Goal: Navigation & Orientation: Find specific page/section

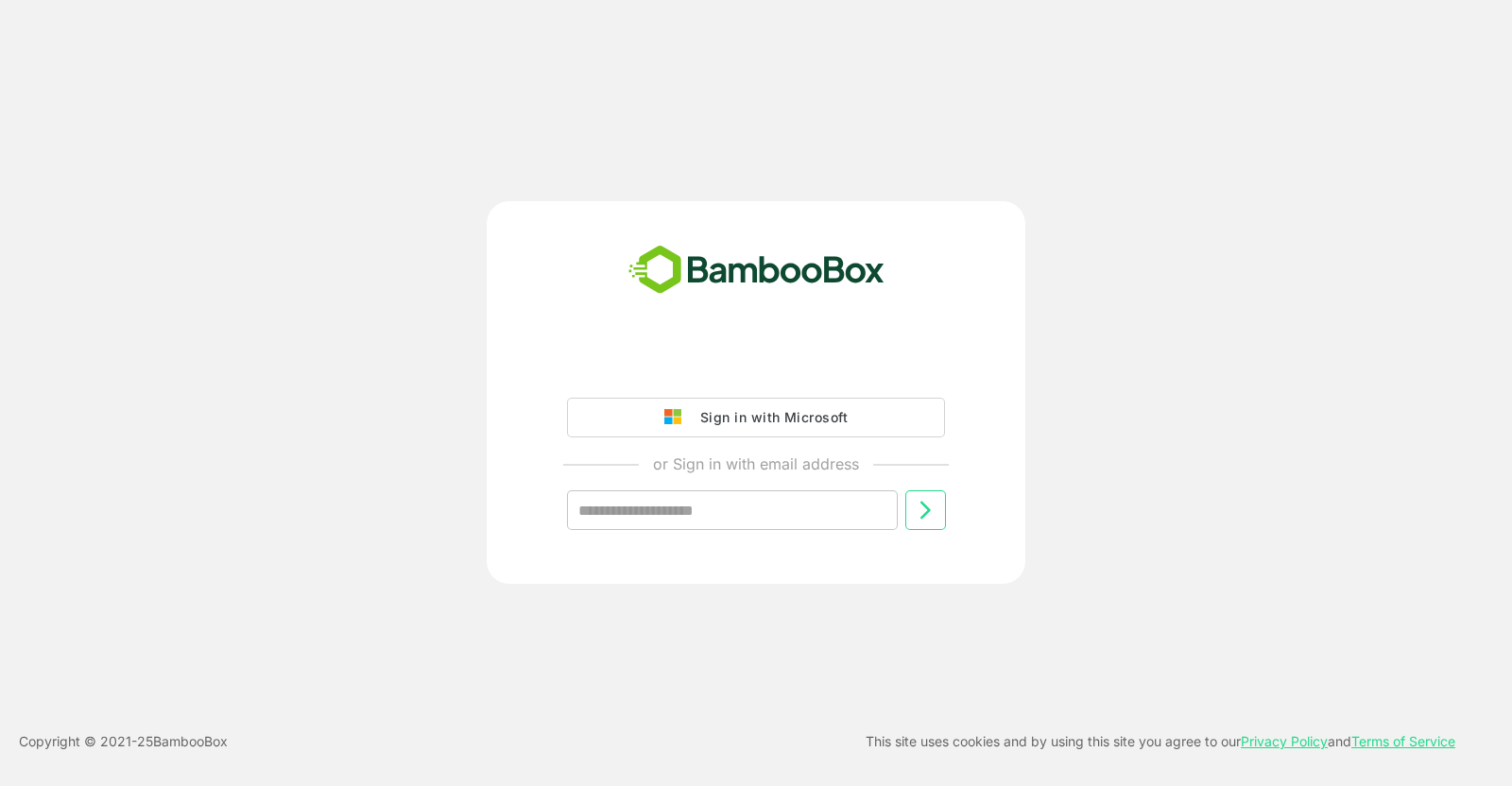
click at [779, 415] on div "Sign in with Microsoft" at bounding box center [768, 417] width 157 height 25
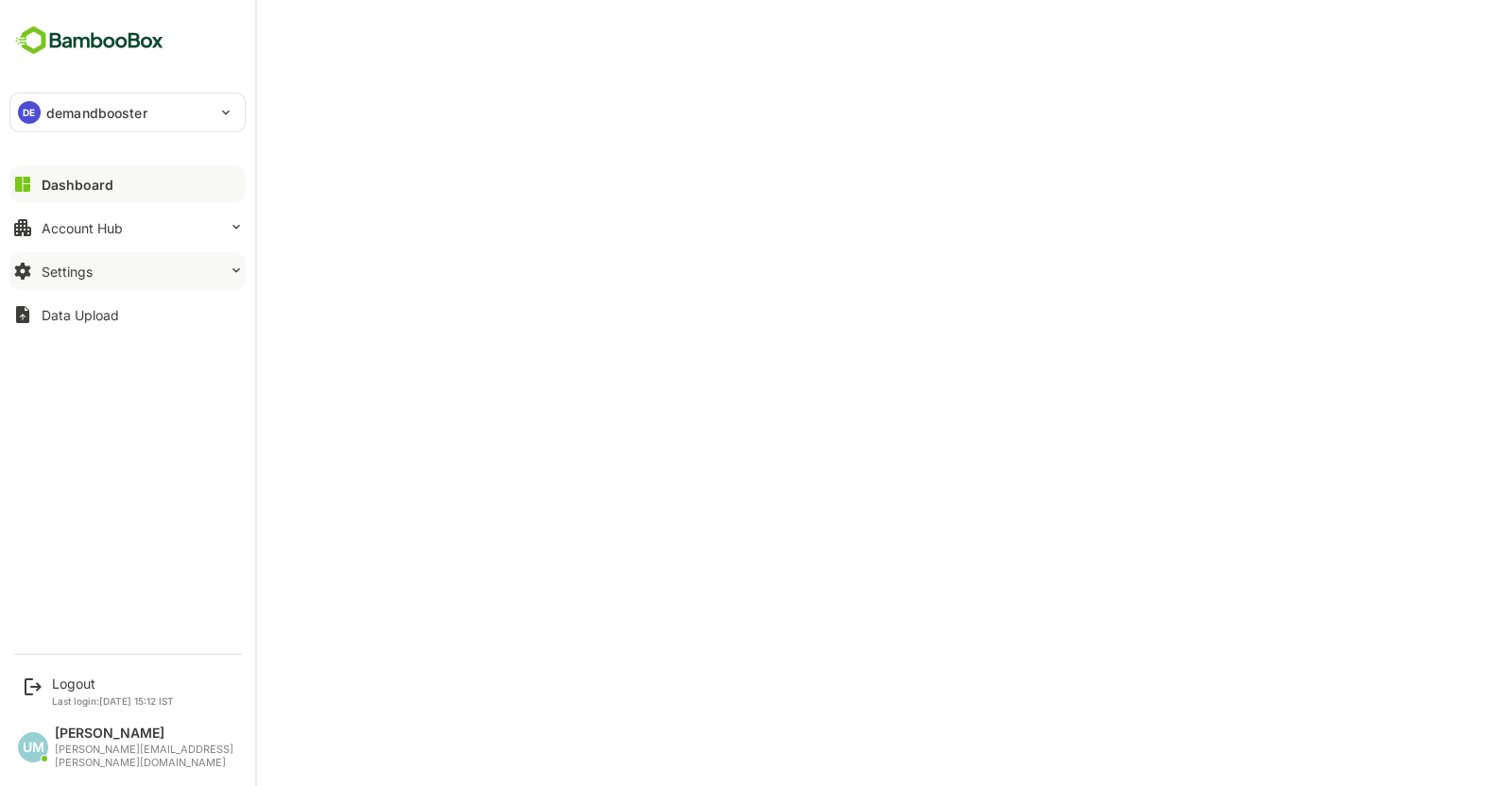
click at [67, 277] on div "Settings" at bounding box center [67, 271] width 51 height 16
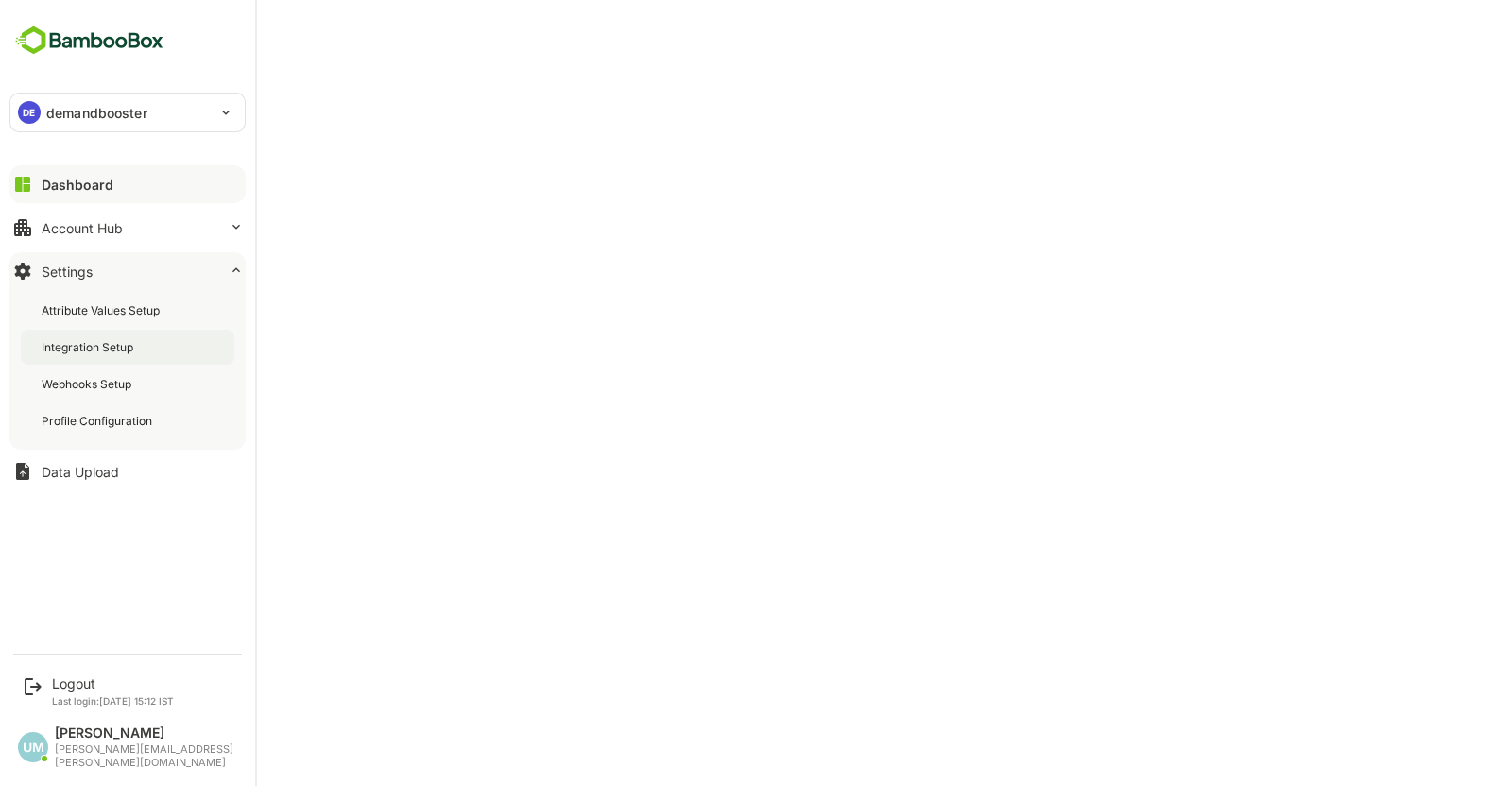
click at [70, 347] on div "Integration Setup" at bounding box center [89, 347] width 96 height 16
click at [99, 233] on div "Account Hub" at bounding box center [82, 228] width 81 height 16
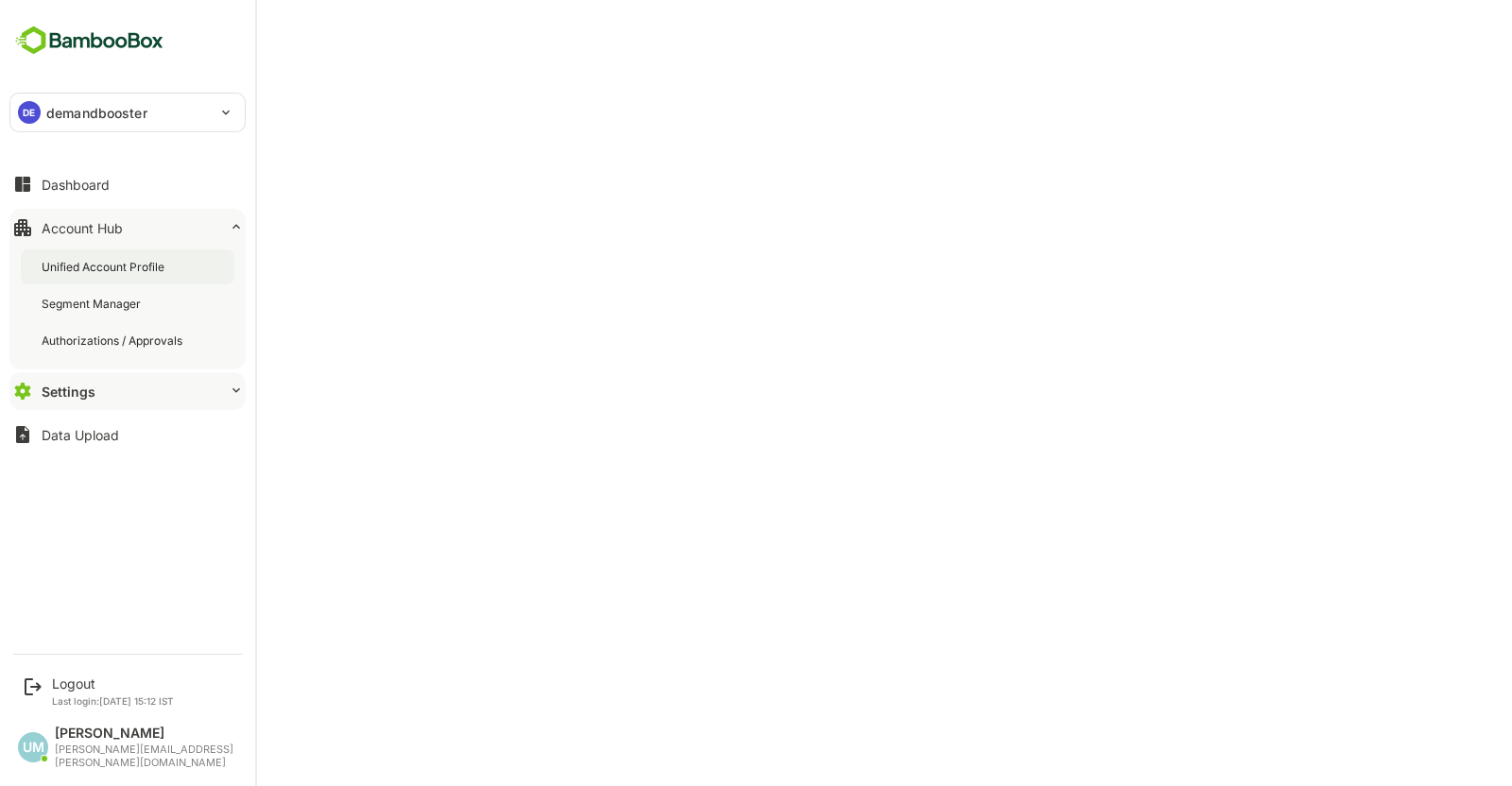
click at [97, 258] on div "Unified Account Profile" at bounding box center [105, 266] width 126 height 16
click at [53, 115] on p "demandbooster" at bounding box center [97, 112] width 102 height 20
click at [111, 394] on button "Settings" at bounding box center [127, 391] width 236 height 37
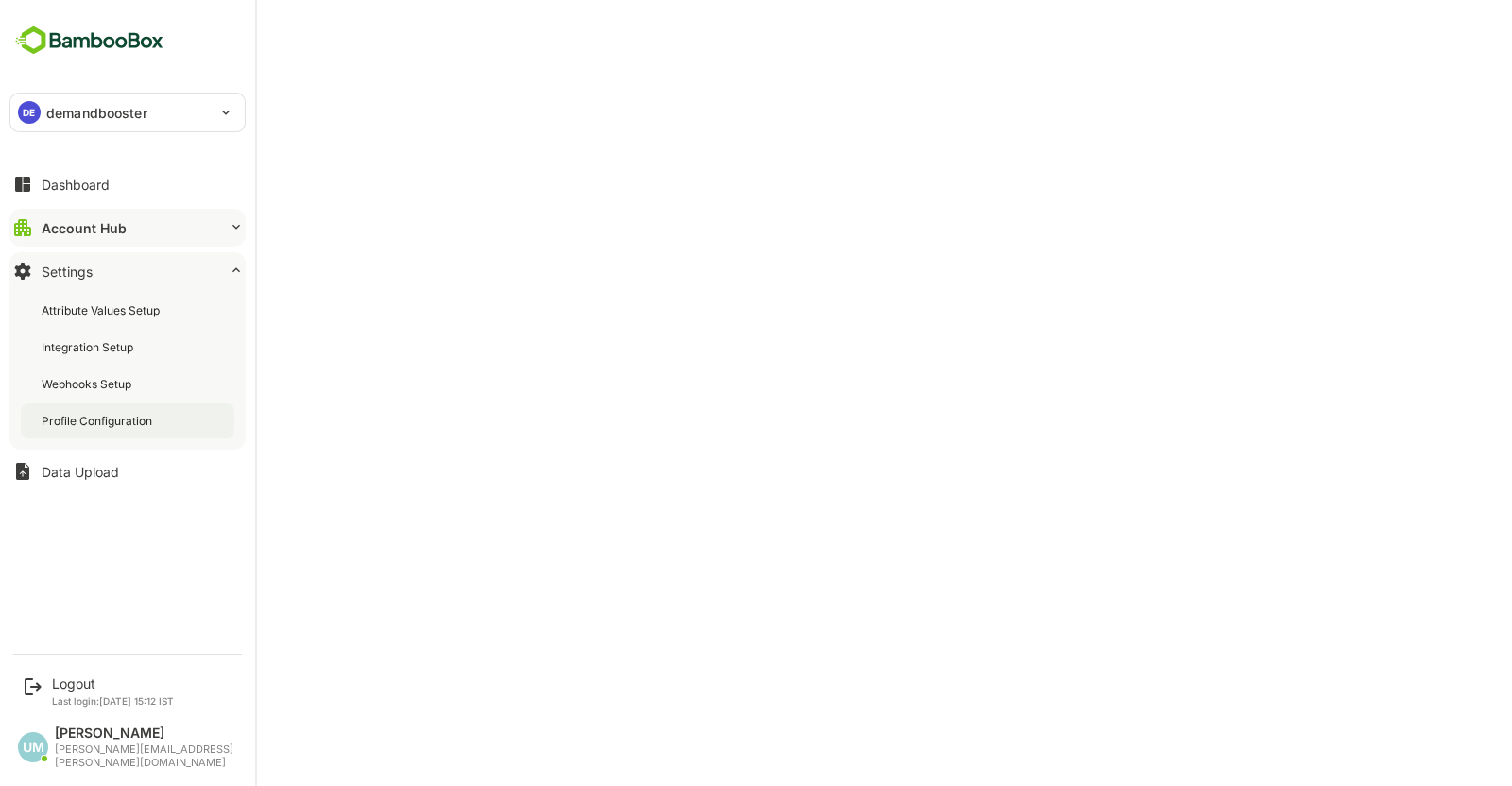
click at [100, 418] on div "Profile Configuration" at bounding box center [99, 421] width 114 height 16
click at [74, 188] on div "Dashboard" at bounding box center [75, 184] width 68 height 16
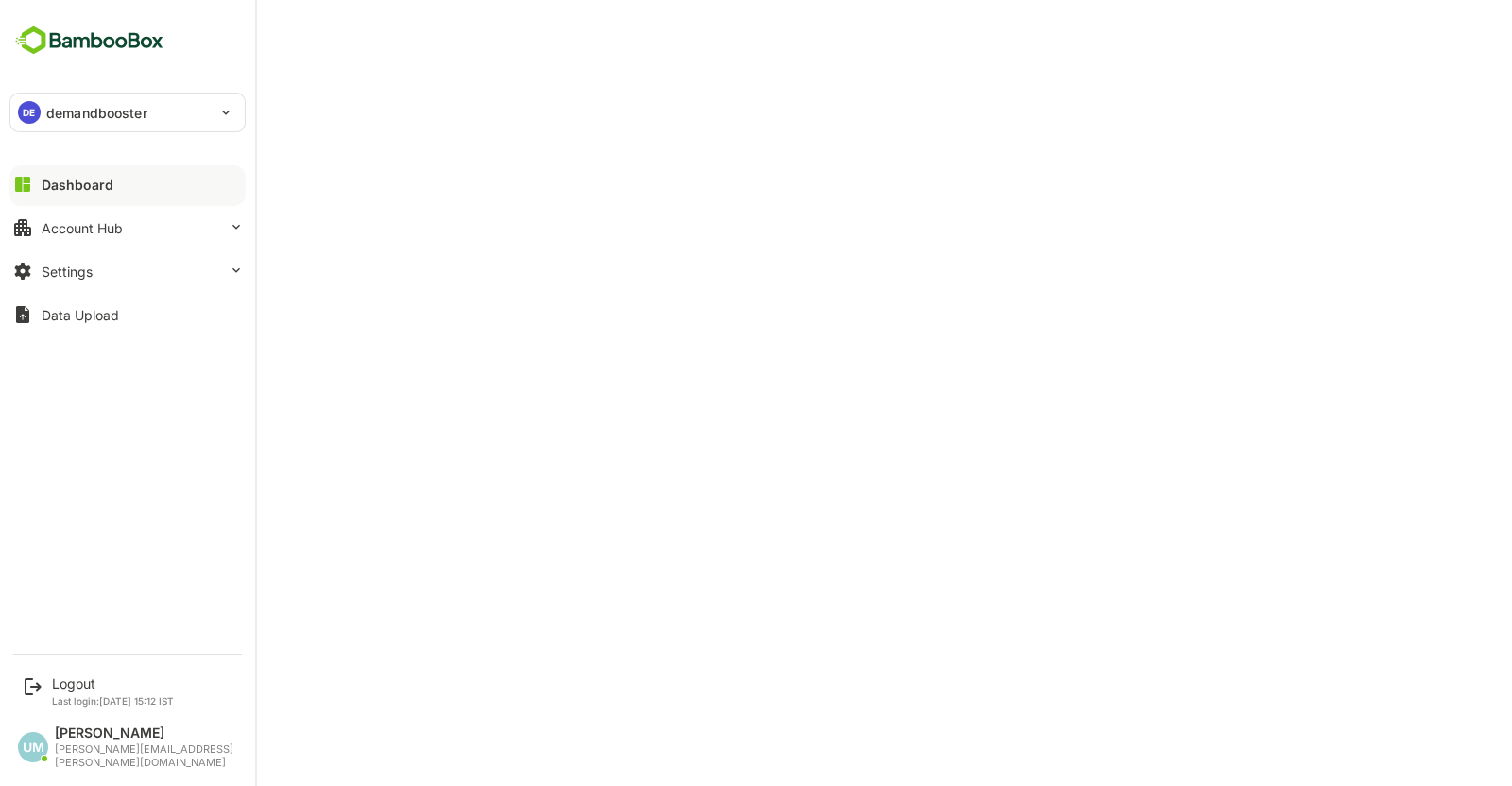
click at [51, 184] on div "Dashboard" at bounding box center [77, 184] width 72 height 16
click at [70, 40] on img at bounding box center [90, 40] width 160 height 36
click at [68, 178] on div "Dashboard" at bounding box center [77, 184] width 72 height 16
click at [52, 186] on div "Dashboard" at bounding box center [77, 184] width 72 height 16
click at [118, 38] on html "**********" at bounding box center [756, 393] width 1512 height 786
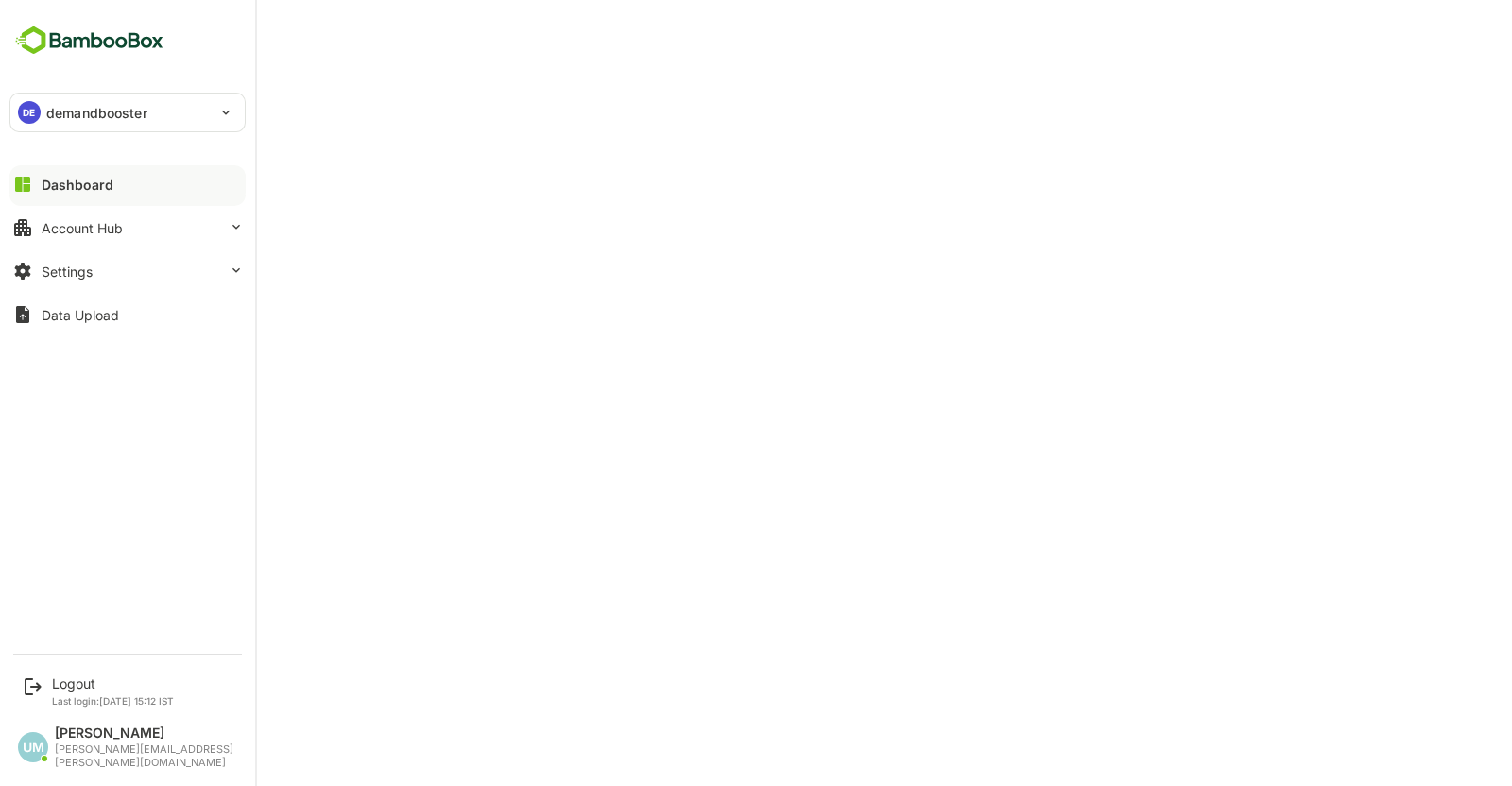
click at [76, 191] on button "Dashboard" at bounding box center [127, 184] width 236 height 37
click at [70, 220] on div "Account Hub" at bounding box center [82, 228] width 81 height 16
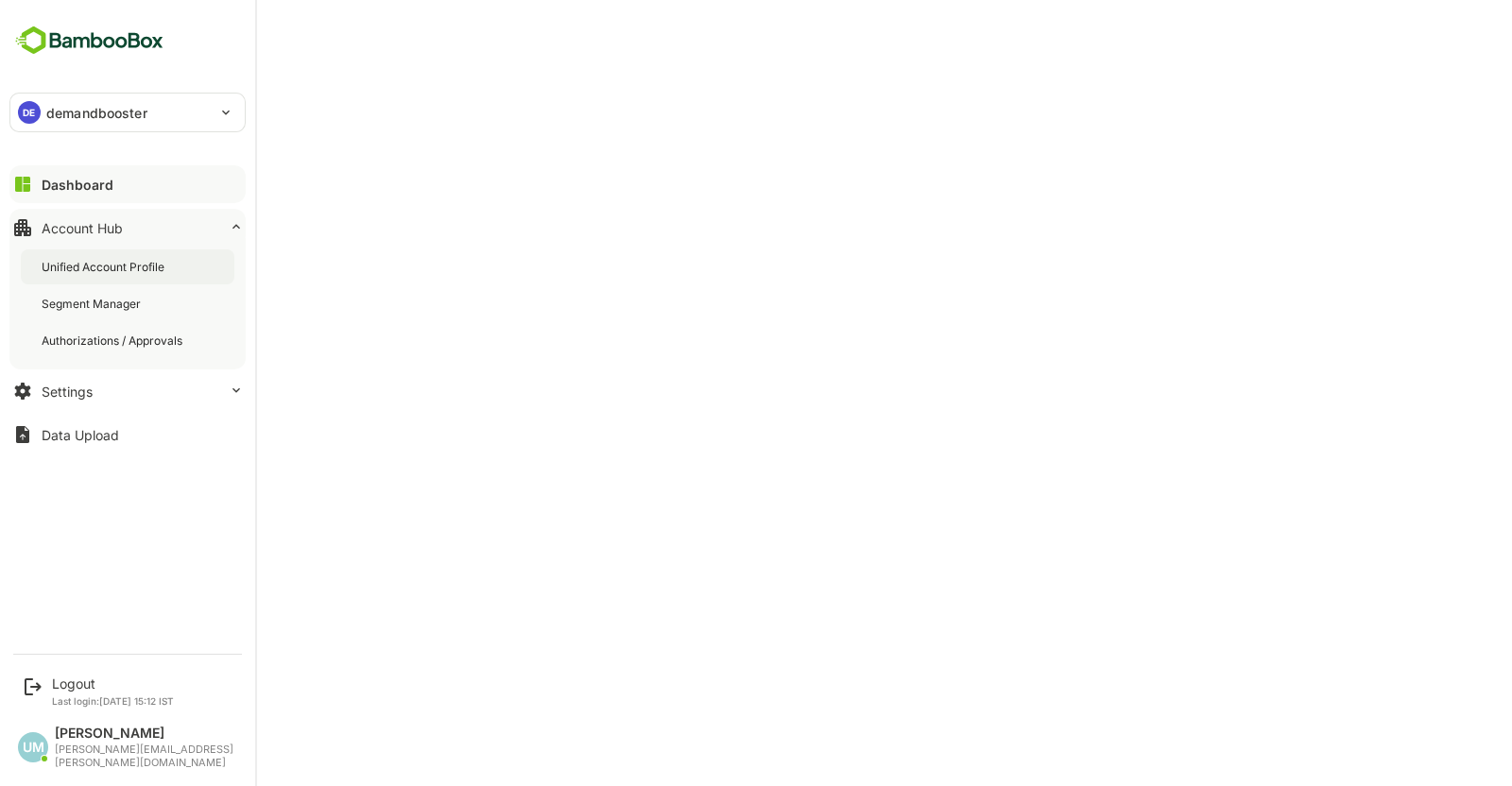
click at [86, 264] on div "Unified Account Profile" at bounding box center [105, 266] width 126 height 16
click at [34, 40] on img at bounding box center [90, 40] width 160 height 36
